Goal: Information Seeking & Learning: Learn about a topic

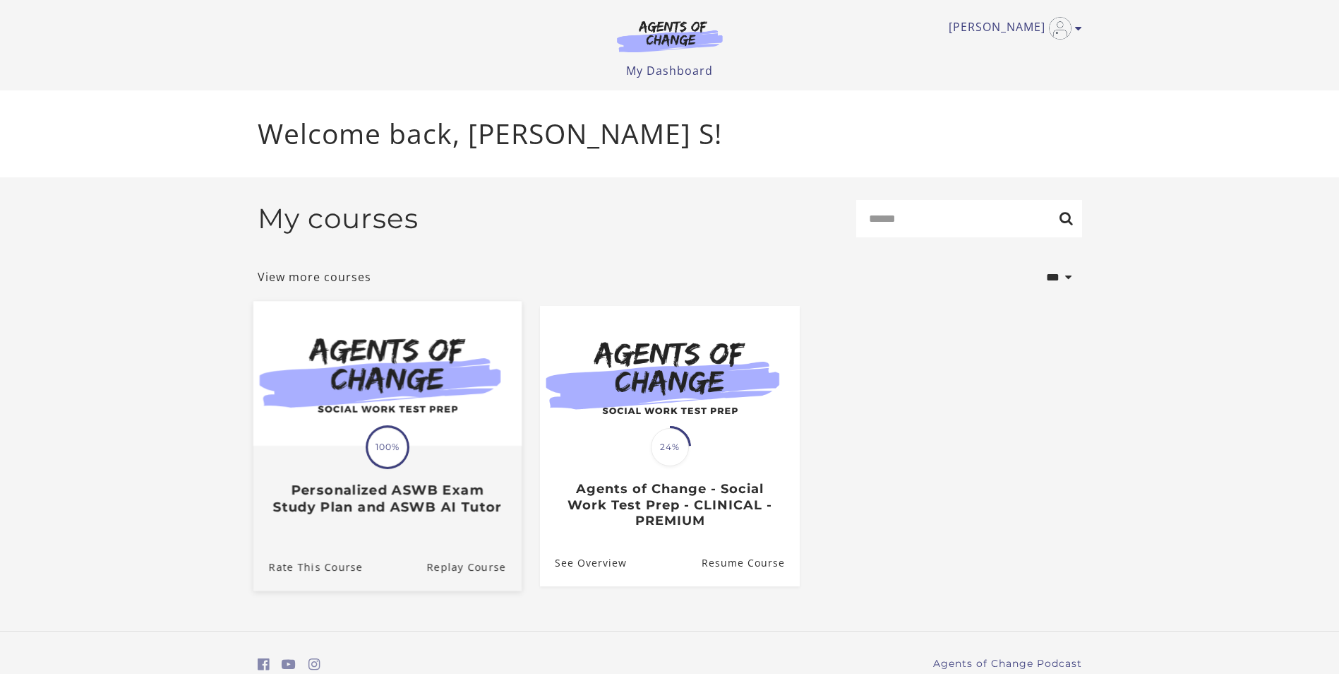
click at [407, 398] on img at bounding box center [387, 373] width 268 height 145
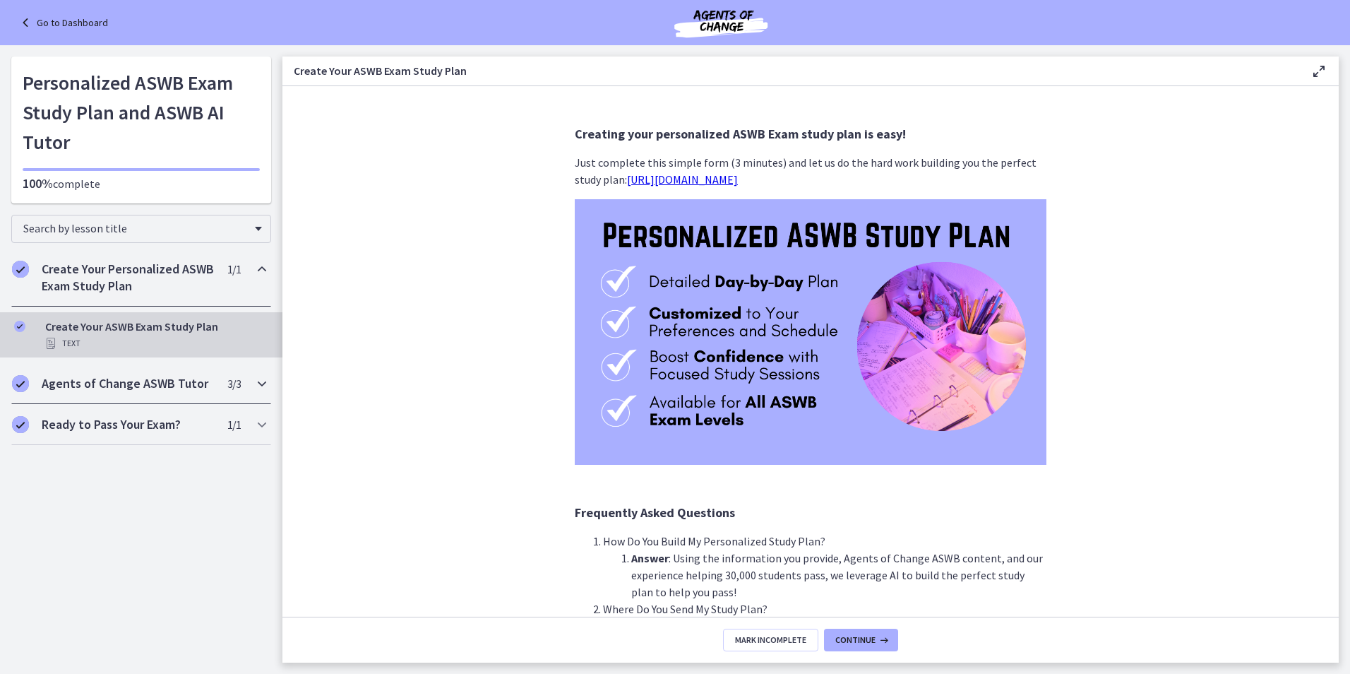
click at [122, 378] on h2 "Agents of Change ASWB Tutor" at bounding box center [128, 383] width 172 height 17
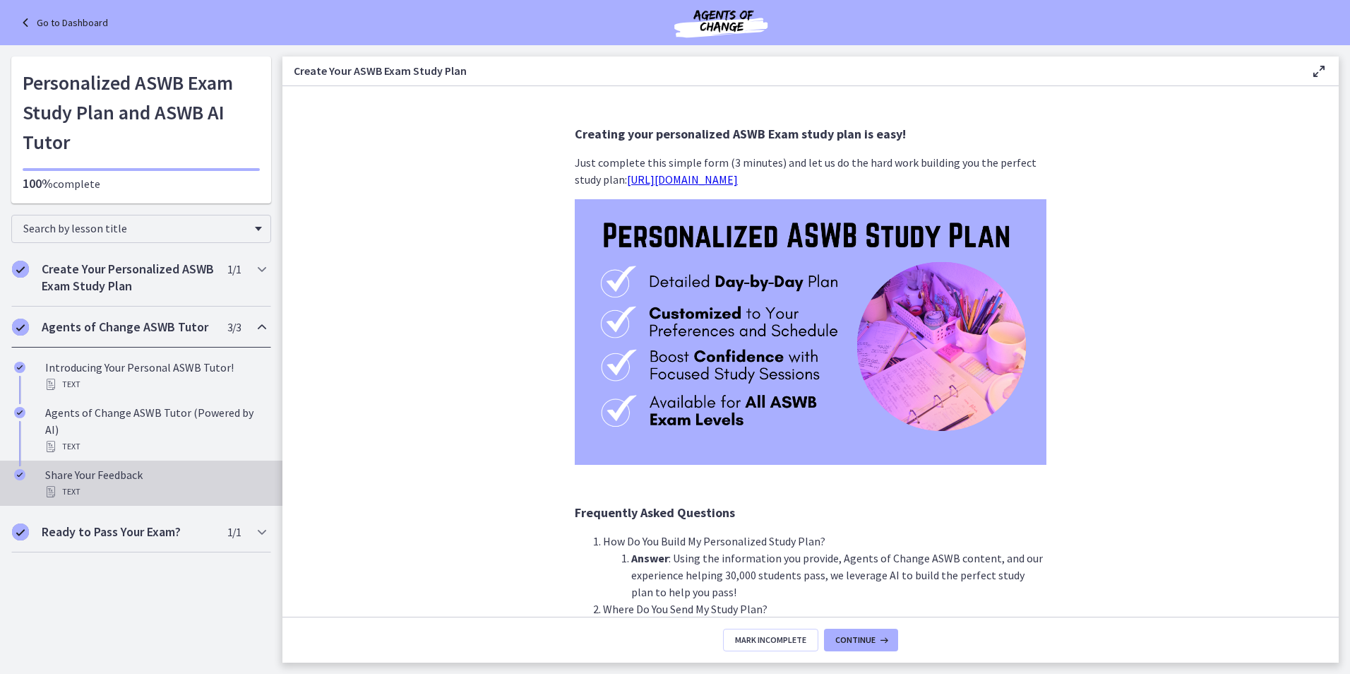
click at [85, 483] on div "Text" at bounding box center [155, 491] width 220 height 17
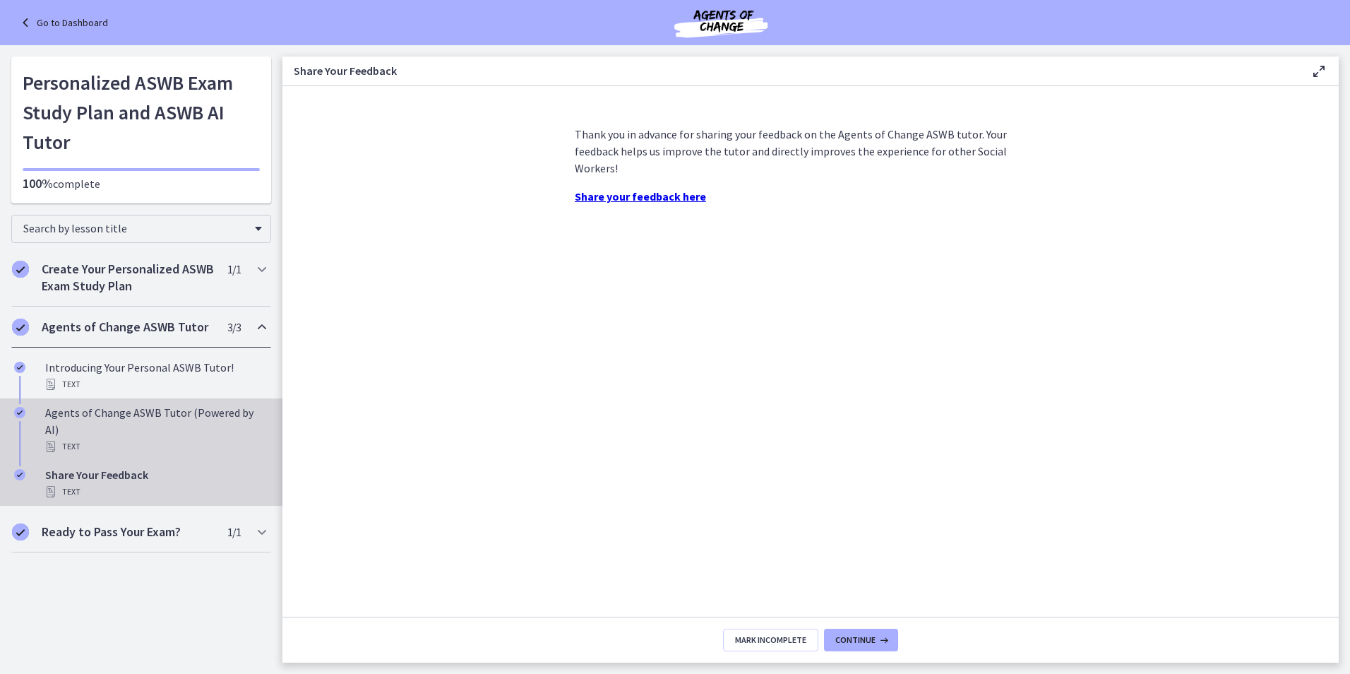
click at [120, 418] on div "Agents of Change ASWB Tutor (Powered by AI) Text" at bounding box center [155, 429] width 220 height 51
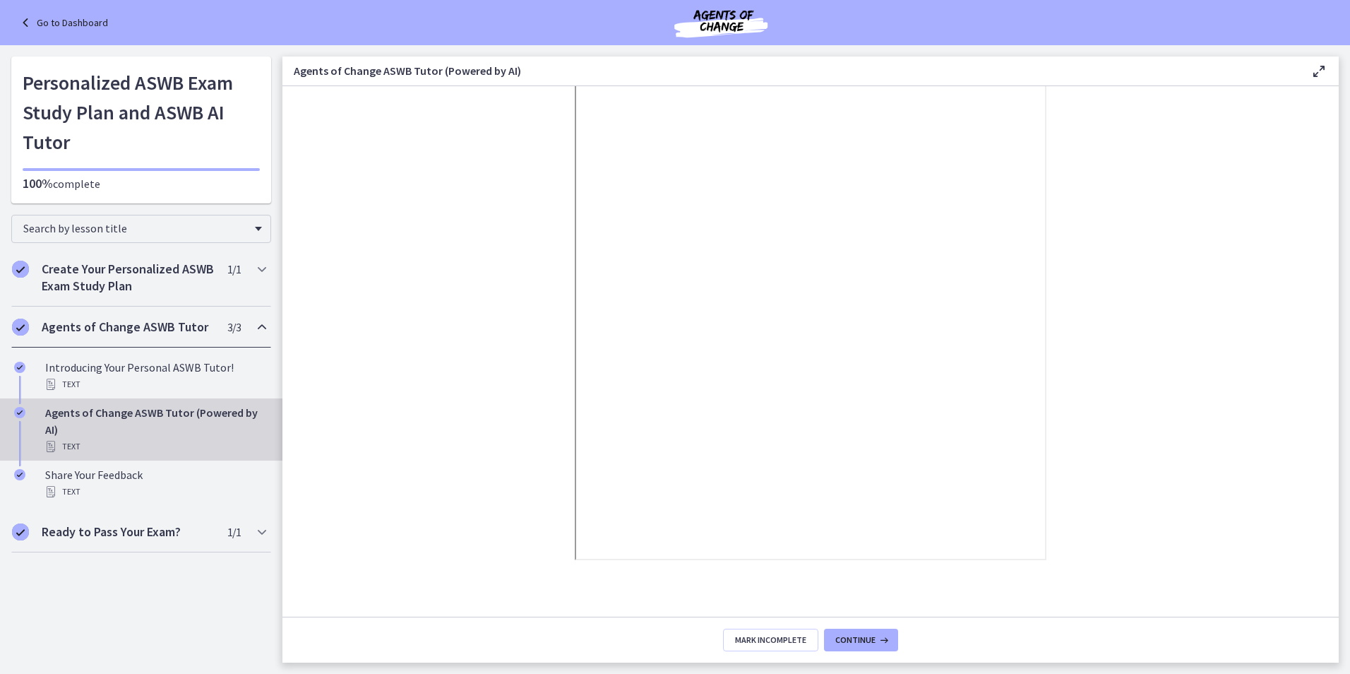
scroll to position [138, 0]
